Goal: Obtain resource: Download file/media

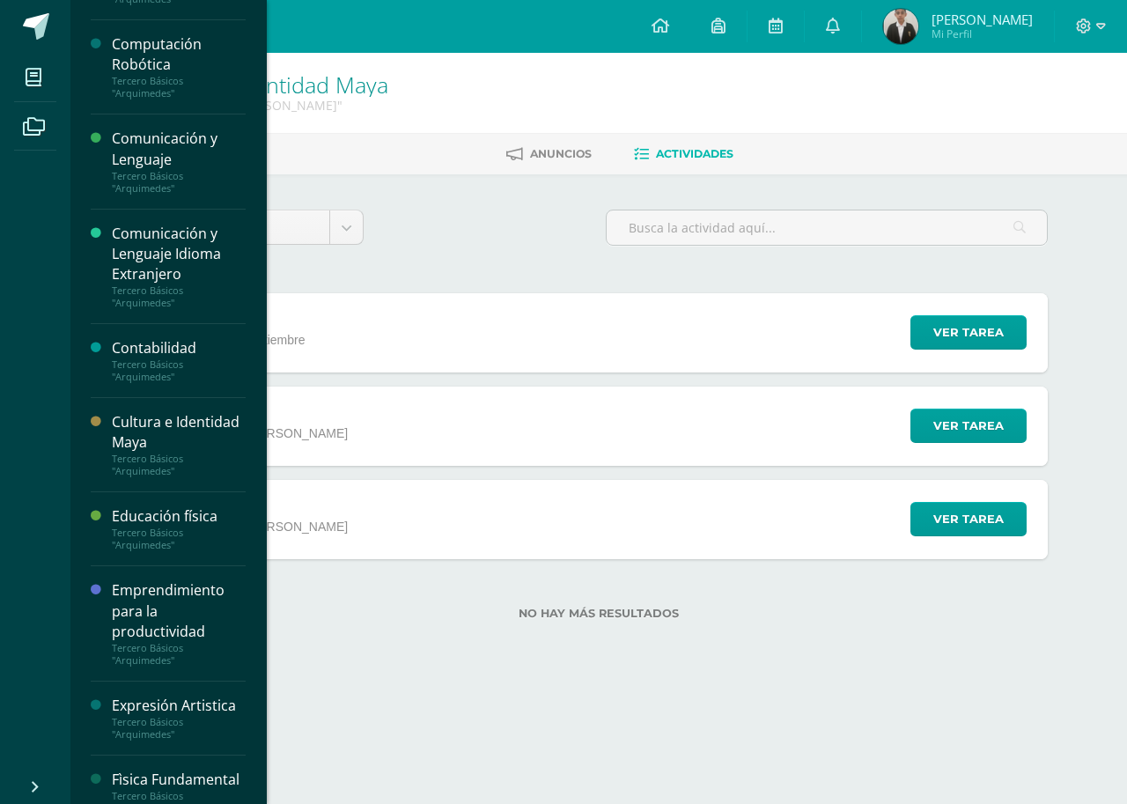
scroll to position [352, 0]
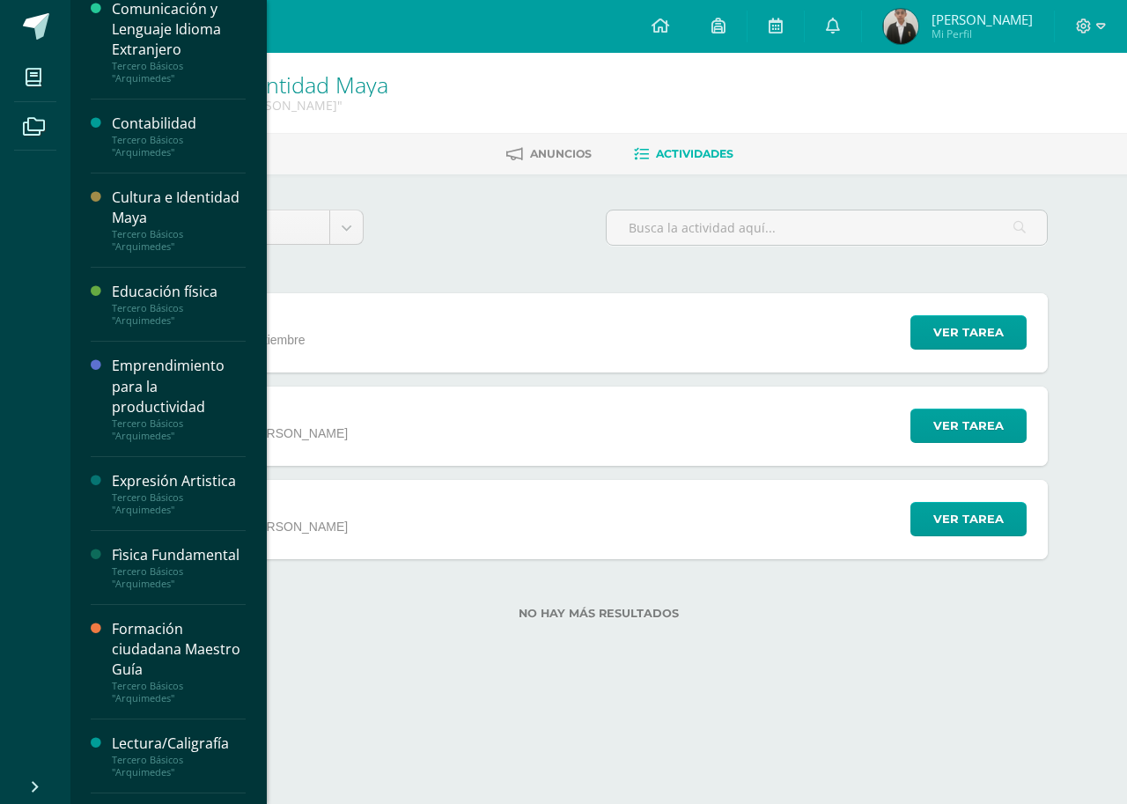
click at [176, 379] on div "Emprendimiento para la productividad" at bounding box center [179, 386] width 134 height 61
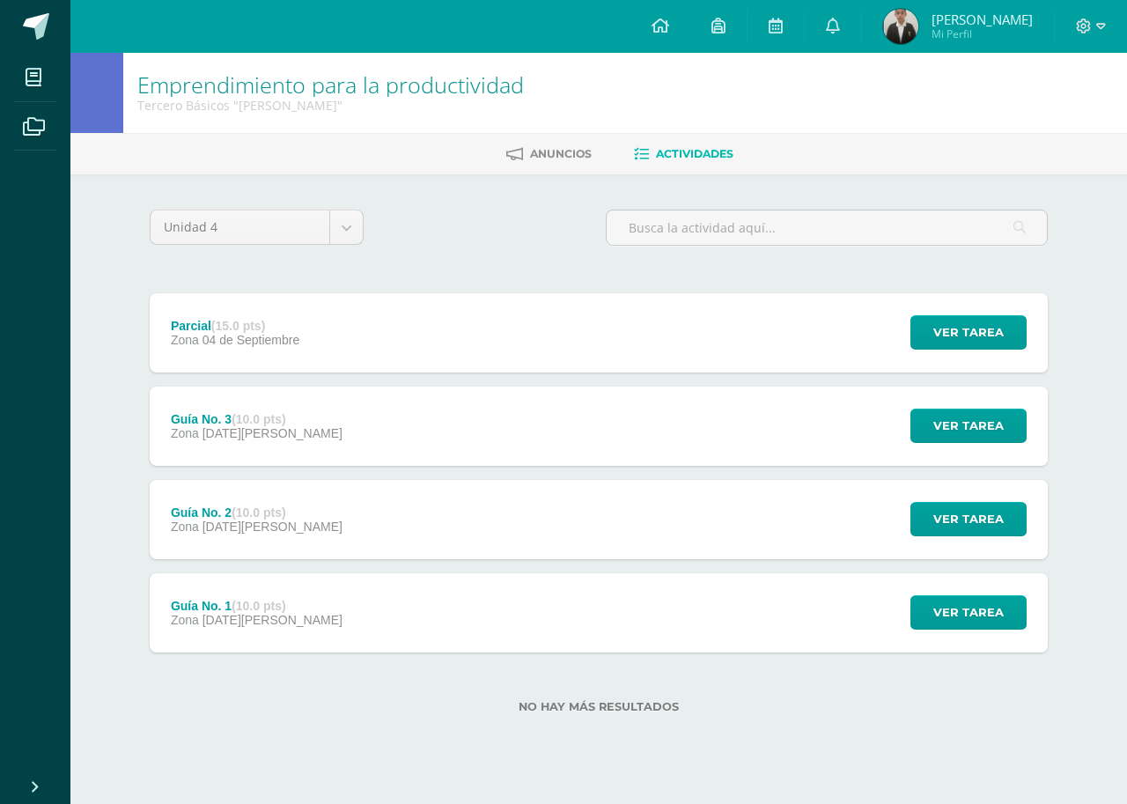
click at [965, 408] on div "Ver tarea" at bounding box center [966, 425] width 164 height 79
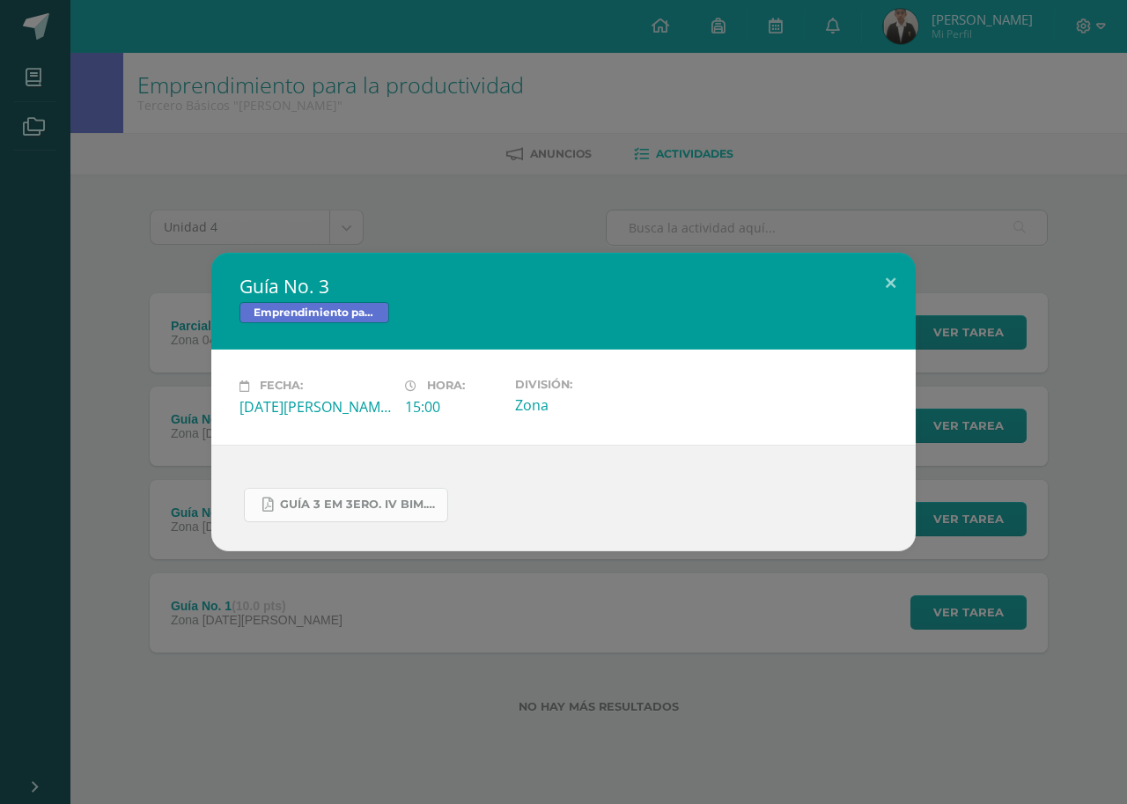
click at [358, 518] on link "GUÍA 3 EM 3ERO. IV BIM.docx.pdf" at bounding box center [346, 505] width 204 height 34
click at [882, 339] on div "Guía No. 3 Emprendimiento para la productividad" at bounding box center [563, 301] width 704 height 97
click at [883, 299] on button at bounding box center [890, 283] width 50 height 60
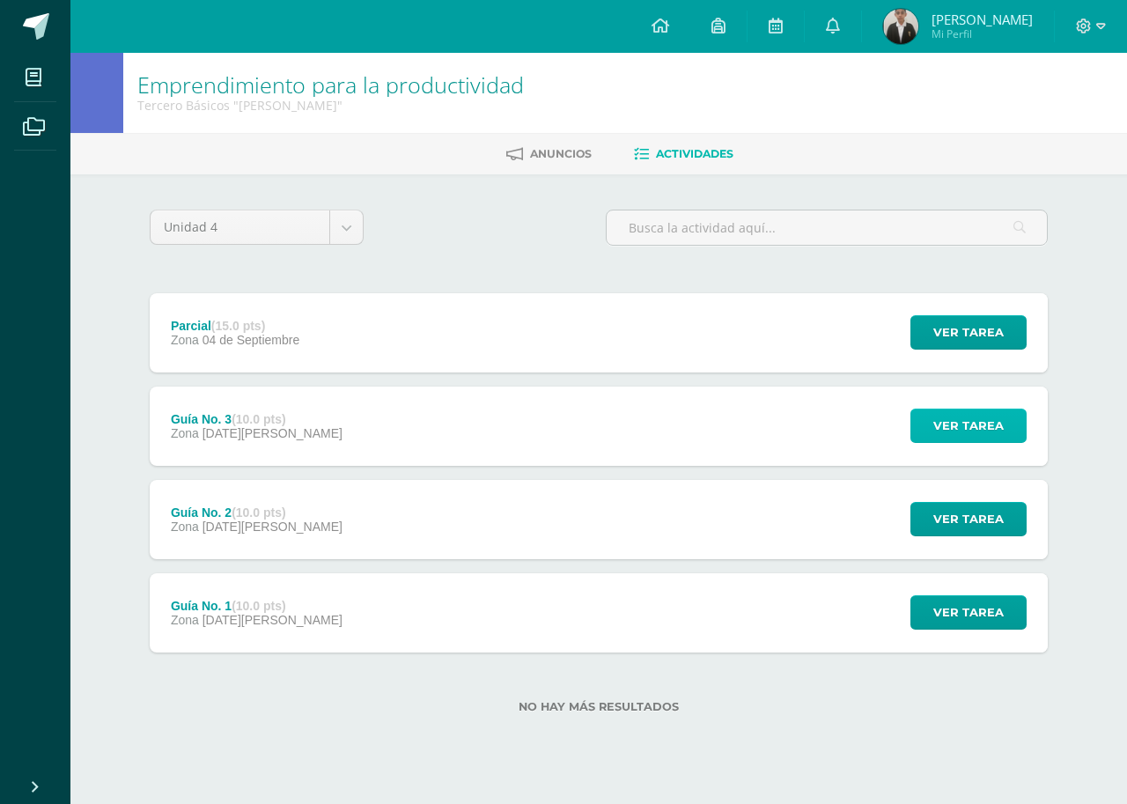
drag, startPoint x: 949, startPoint y: 433, endPoint x: 944, endPoint y: 416, distance: 17.5
click at [944, 416] on span "Ver tarea" at bounding box center [968, 425] width 70 height 33
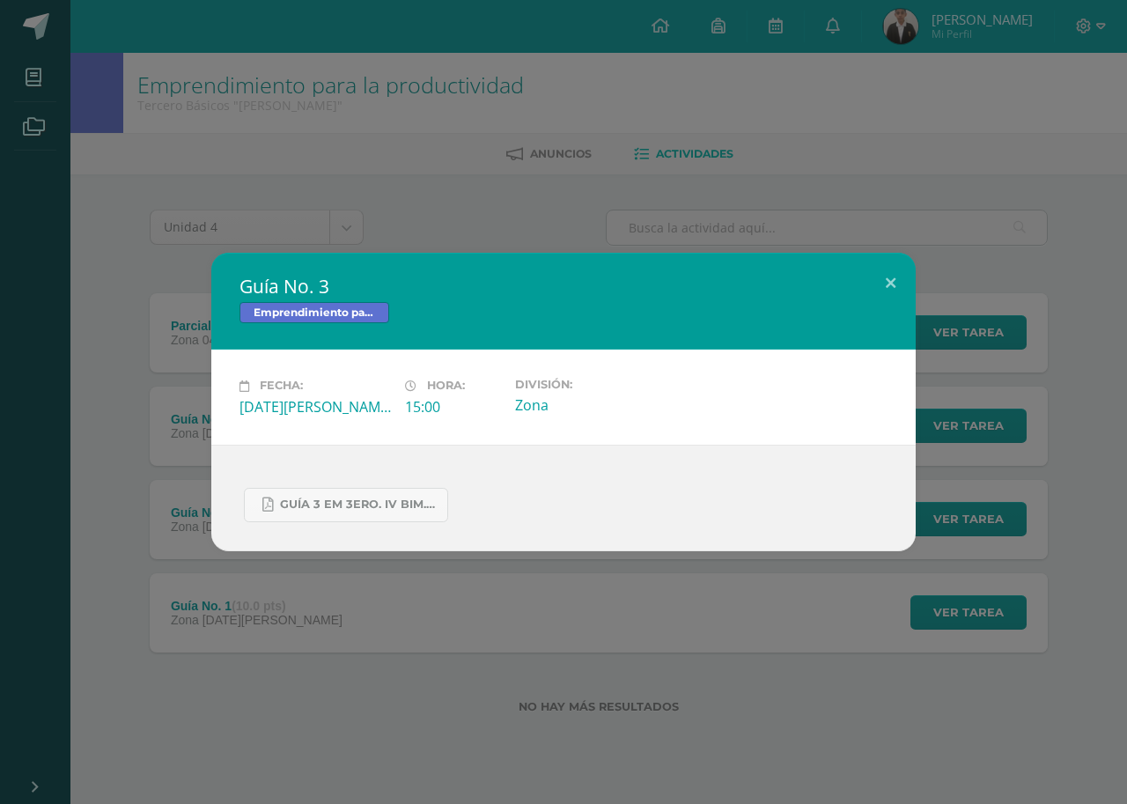
click at [378, 468] on div "GUÍA 3 EM 3ERO. IV BIM.docx.pdf" at bounding box center [563, 498] width 704 height 107
click at [364, 491] on link "GUÍA 3 EM 3ERO. IV BIM.docx.pdf" at bounding box center [346, 505] width 204 height 34
click at [875, 280] on button at bounding box center [890, 283] width 50 height 60
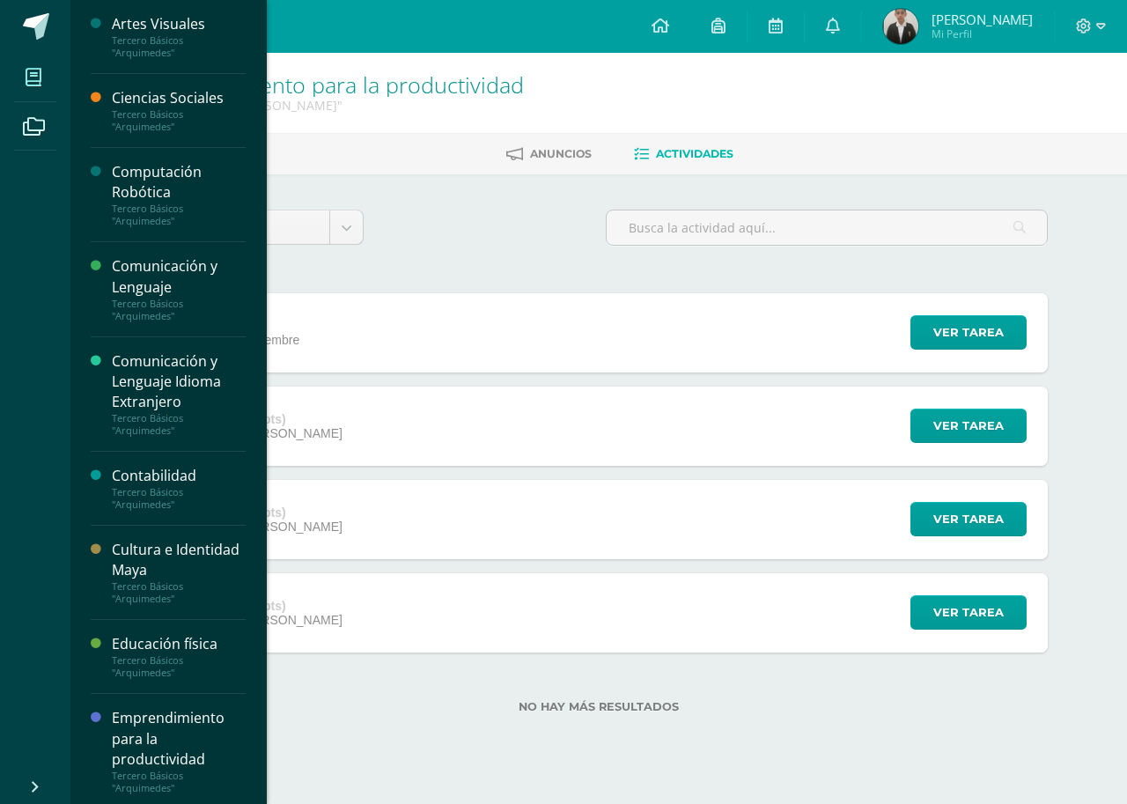
click at [46, 55] on link "Mis cursos" at bounding box center [35, 77] width 42 height 49
